Goal: Communication & Community: Connect with others

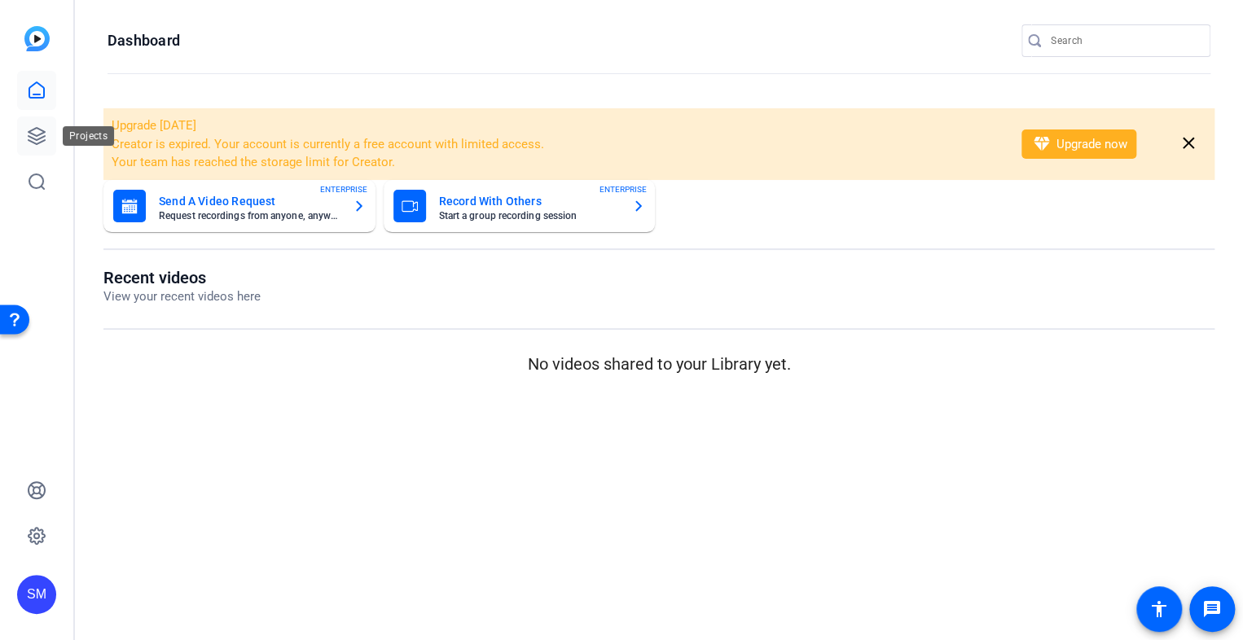
click at [27, 137] on icon at bounding box center [37, 136] width 20 height 20
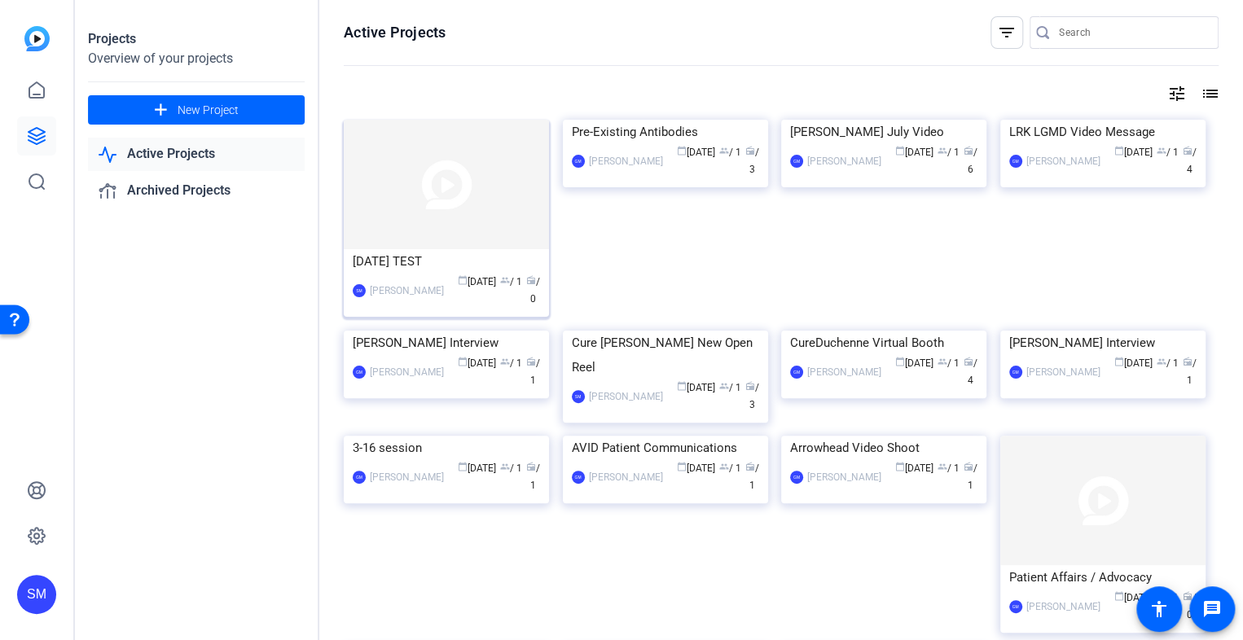
click at [435, 148] on img at bounding box center [446, 184] width 205 height 129
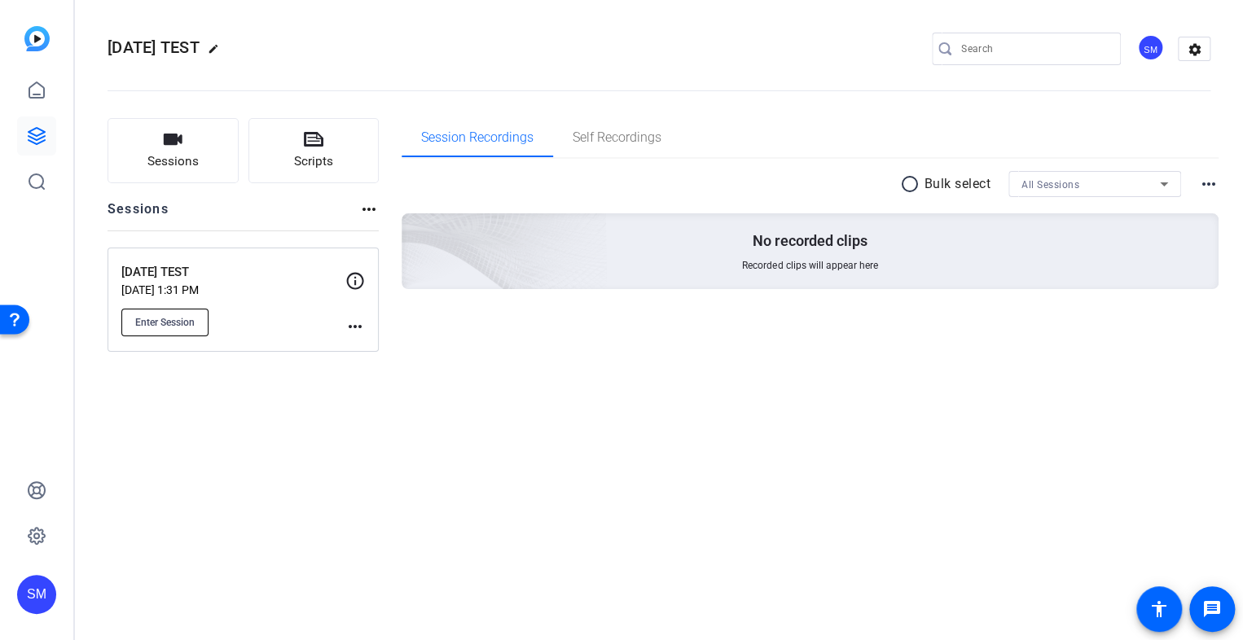
click at [156, 325] on span "Enter Session" at bounding box center [164, 322] width 59 height 13
click at [359, 326] on mat-icon "more_horiz" at bounding box center [355, 327] width 20 height 20
click at [380, 372] on span "Archive Session" at bounding box center [395, 370] width 74 height 20
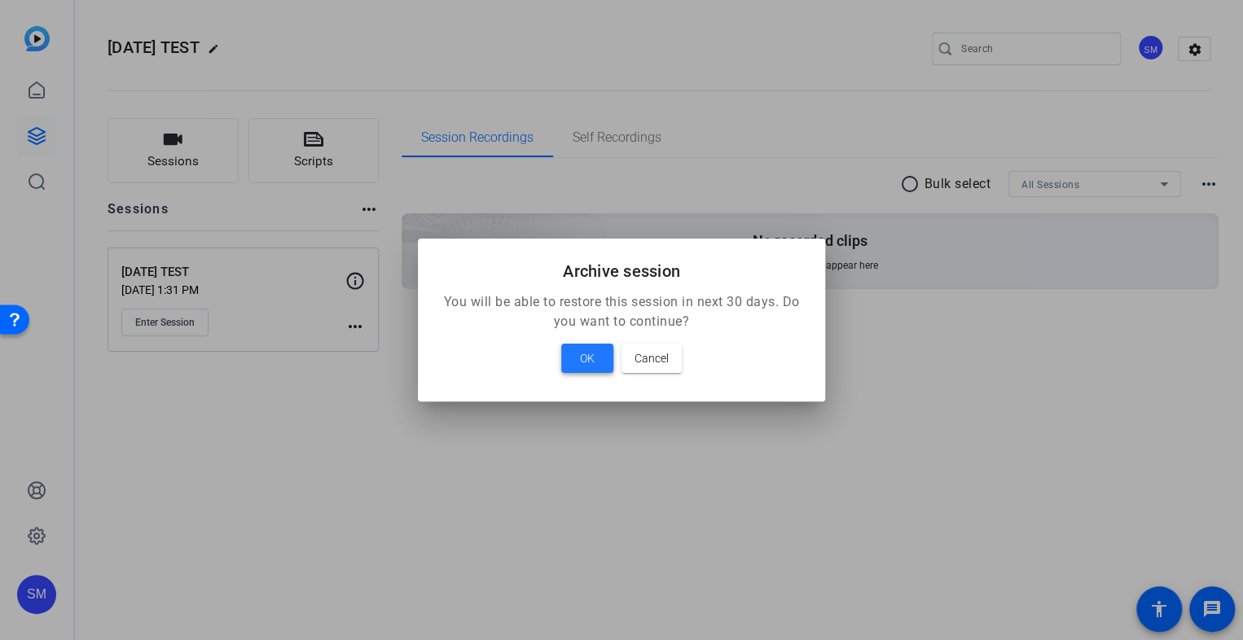
click at [585, 358] on span "OK" at bounding box center [587, 359] width 15 height 20
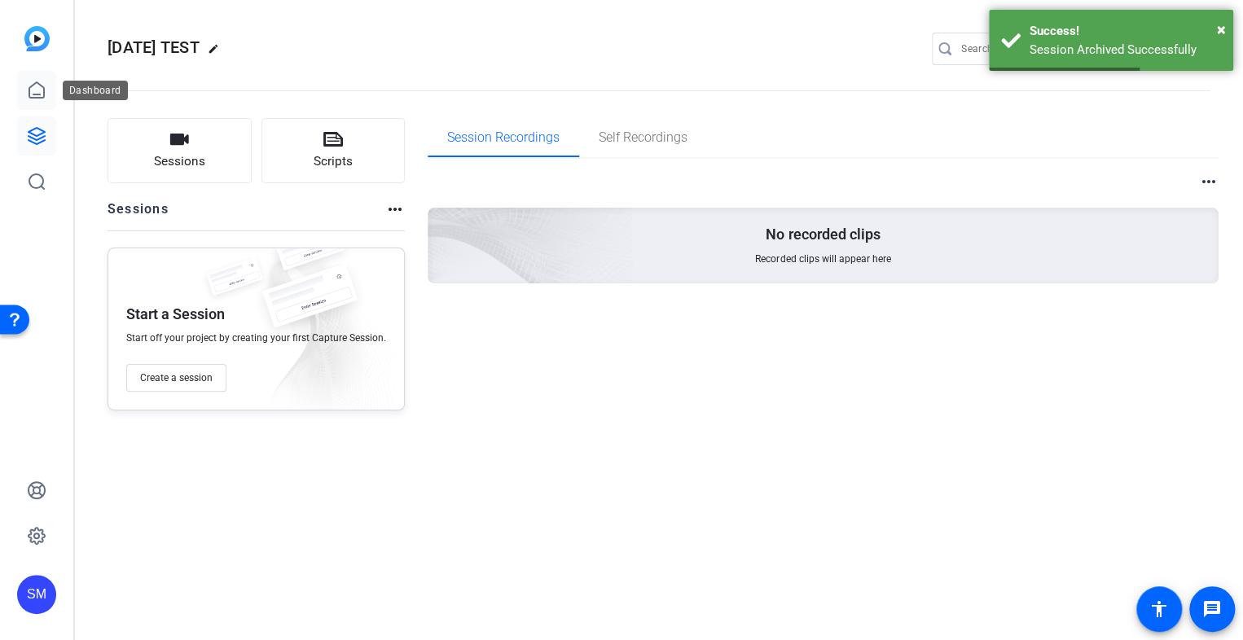
click at [28, 90] on icon at bounding box center [37, 91] width 20 height 20
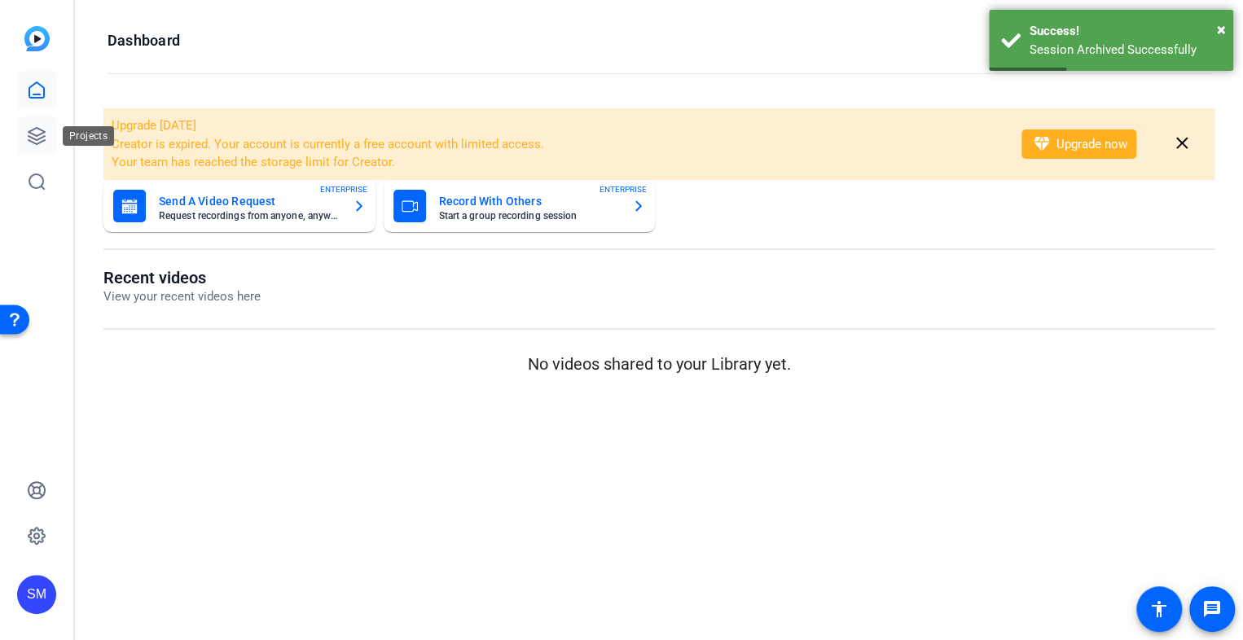
click at [33, 142] on icon at bounding box center [37, 136] width 16 height 16
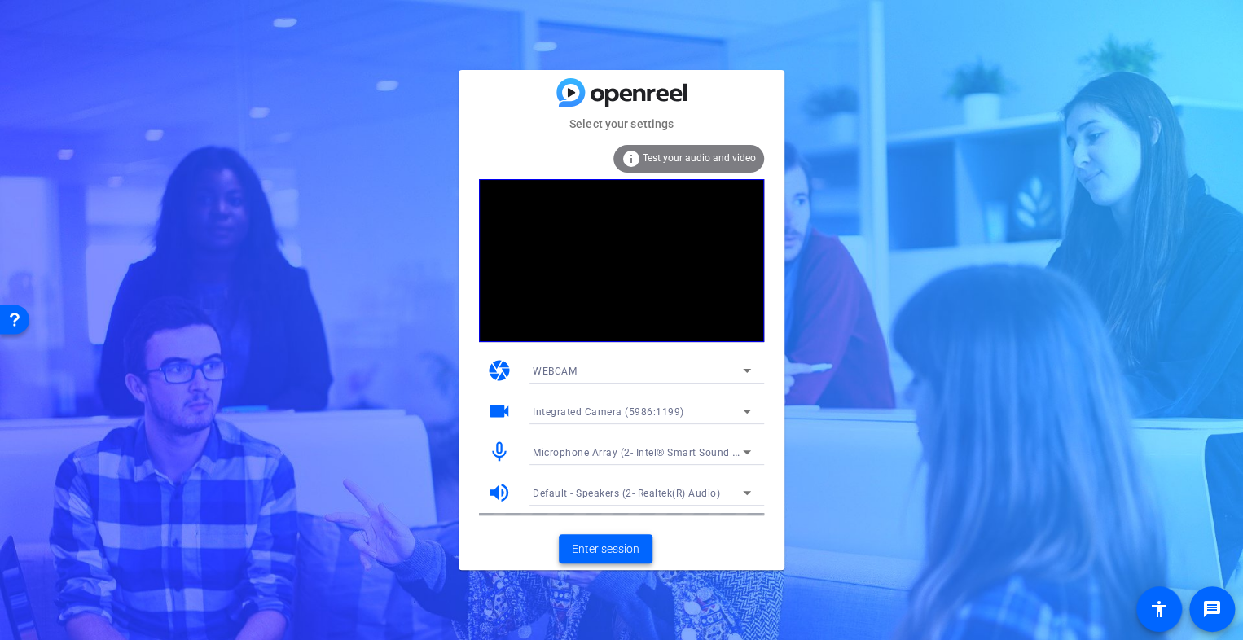
click at [610, 554] on span "Enter session" at bounding box center [606, 549] width 68 height 17
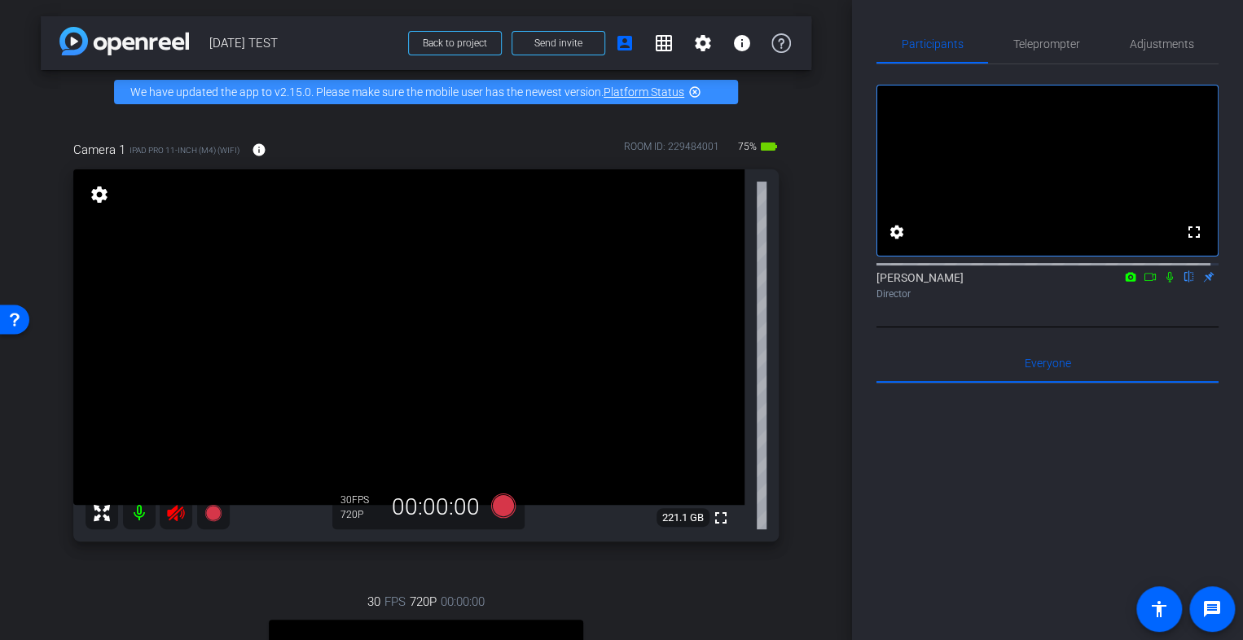
click at [177, 506] on icon at bounding box center [175, 513] width 17 height 16
click at [562, 40] on span "Send invite" at bounding box center [558, 43] width 48 height 13
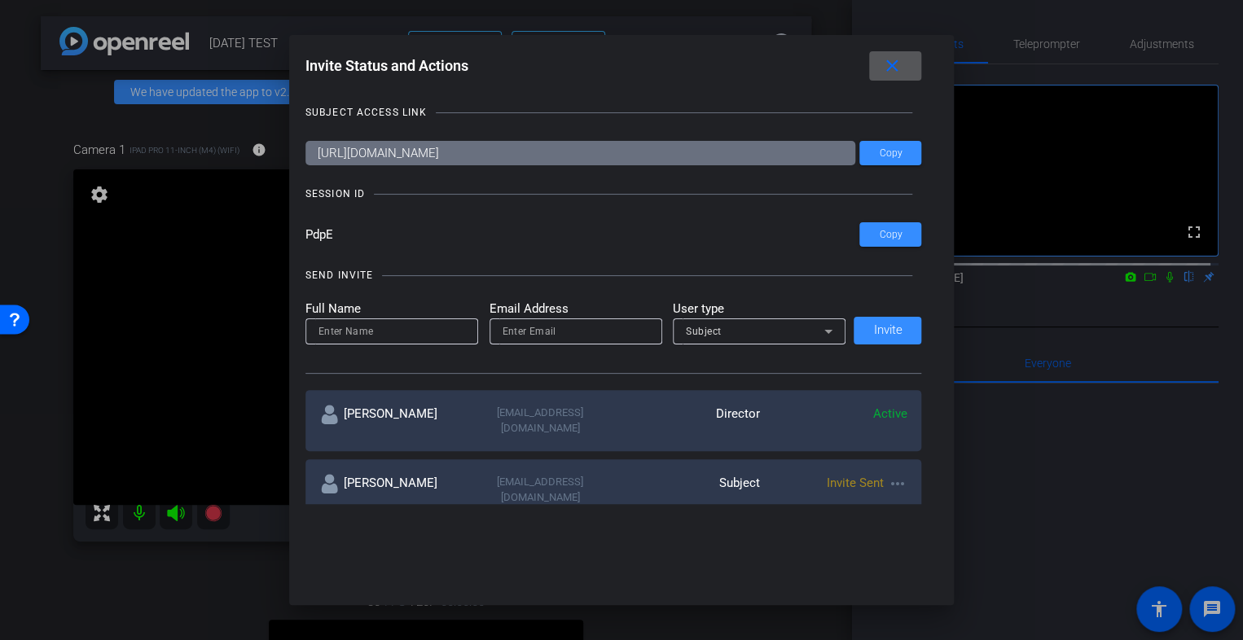
click at [379, 323] on input at bounding box center [391, 332] width 147 height 20
type input "[PERSON_NAME]"
click at [542, 337] on input "email" at bounding box center [575, 332] width 147 height 20
click at [566, 335] on input "email" at bounding box center [575, 332] width 147 height 20
paste input "[EMAIL_ADDRESS][DOMAIN_NAME]"
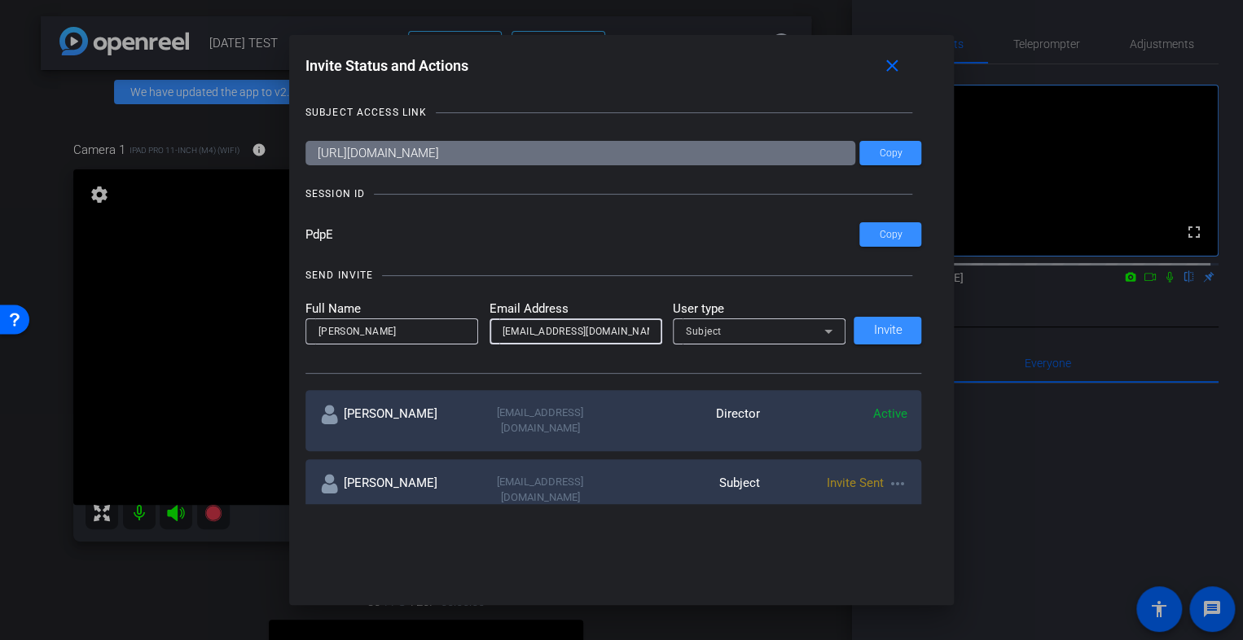
type input "[EMAIL_ADDRESS][DOMAIN_NAME]"
click at [826, 331] on icon at bounding box center [828, 332] width 8 height 4
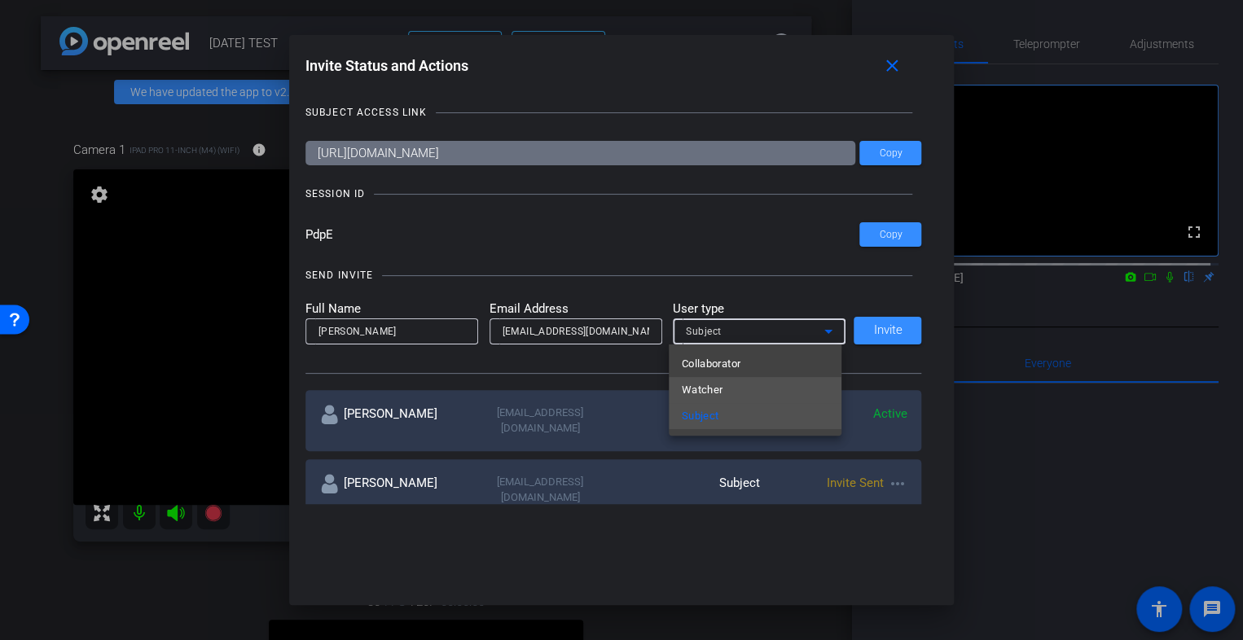
click at [700, 387] on span "Watcher" at bounding box center [703, 390] width 42 height 20
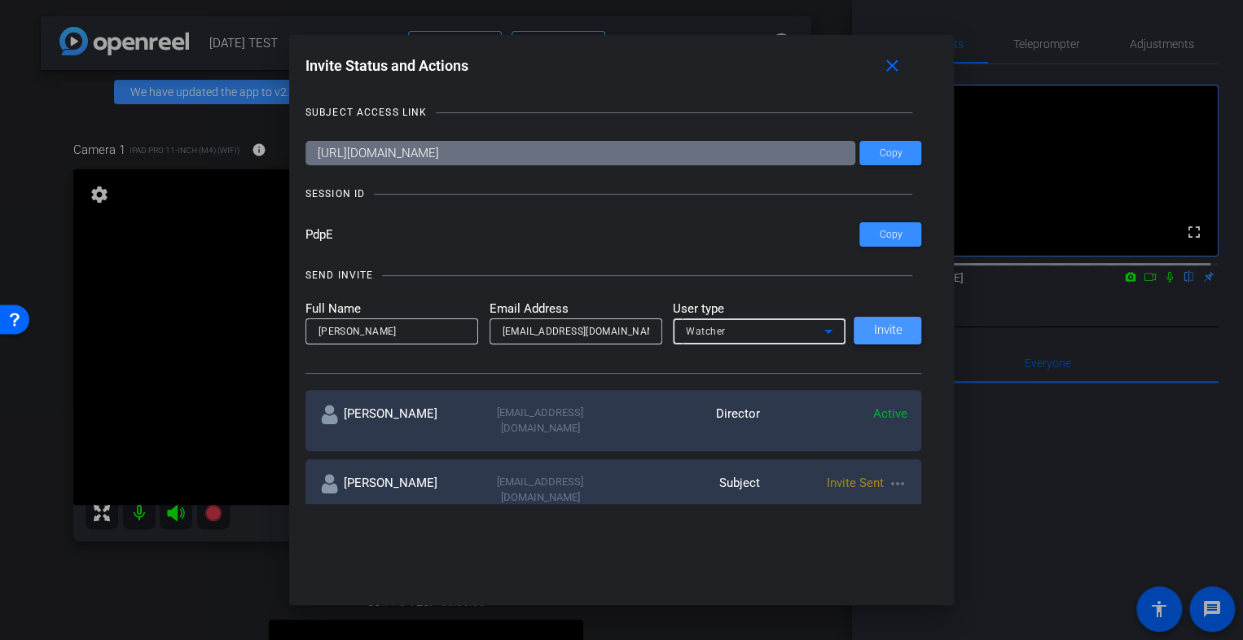
click at [896, 331] on span "Invite" at bounding box center [887, 330] width 29 height 12
click at [889, 71] on mat-icon "close" at bounding box center [892, 66] width 20 height 20
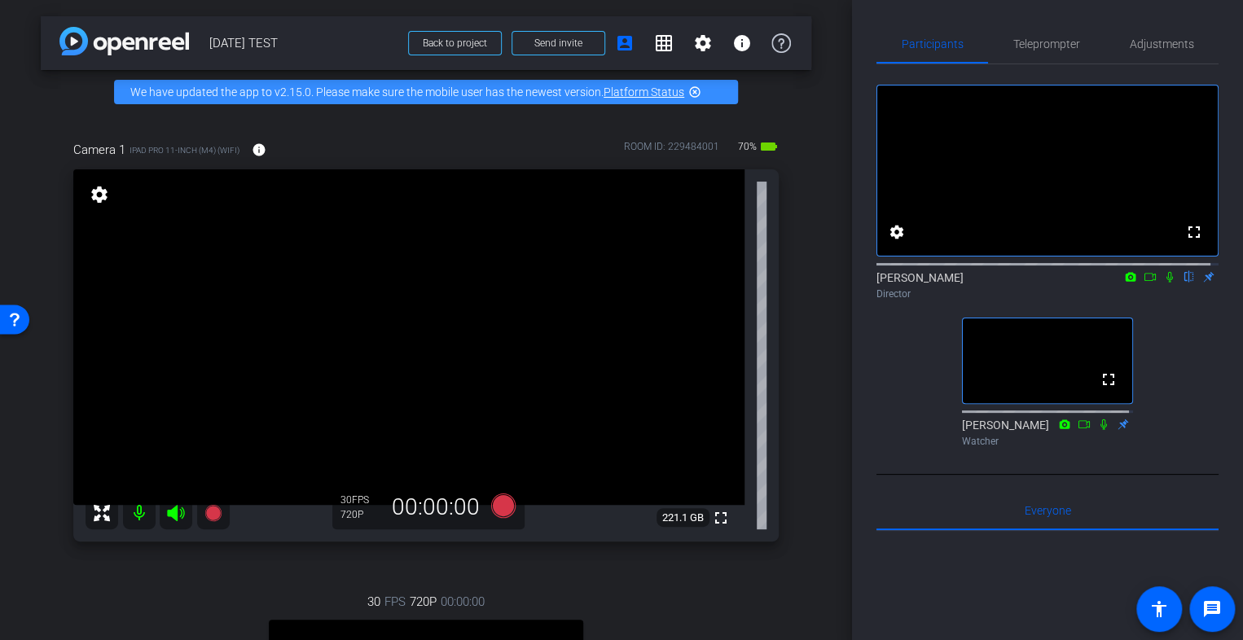
click at [782, 567] on div "Camera 1 iPad Pro 11-inch (M4) (WiFi) info ROOM ID: 229484001 70% battery_std f…" at bounding box center [426, 516] width 770 height 805
drag, startPoint x: 855, startPoint y: 100, endPoint x: 1251, endPoint y: 213, distance: 411.4
click at [1242, 213] on html "Accessibility Screen-Reader Guide, Feedback, and Issue Reporting | New window m…" at bounding box center [621, 320] width 1243 height 640
click at [1148, 284] on mat-icon at bounding box center [1150, 277] width 20 height 15
click at [1183, 283] on icon at bounding box center [1189, 276] width 13 height 11
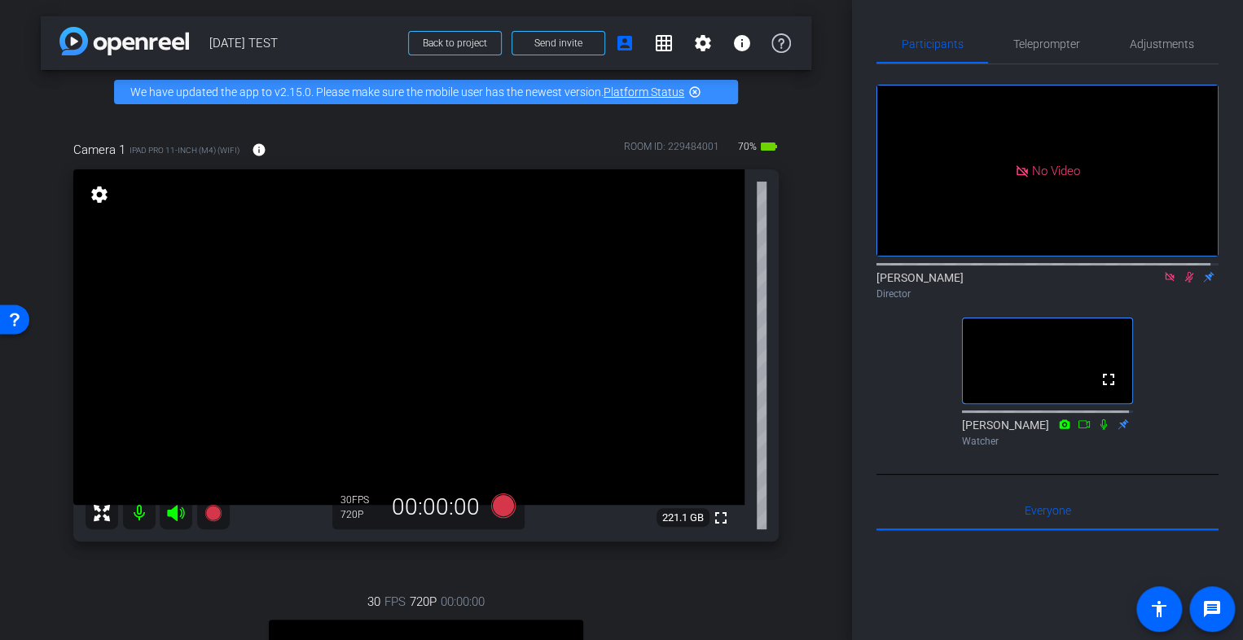
click at [1183, 283] on icon at bounding box center [1189, 276] width 13 height 11
click at [1165, 281] on icon at bounding box center [1169, 276] width 9 height 9
